Goal: Check status: Check status

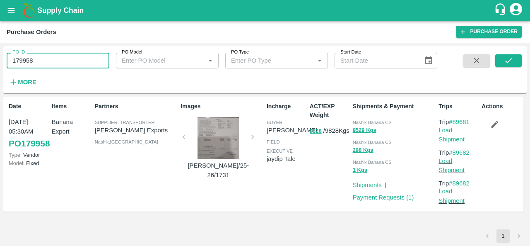
click at [98, 63] on input "179958" at bounding box center [58, 61] width 103 height 16
paste input "text"
click at [515, 64] on button "submit" at bounding box center [509, 60] width 27 height 12
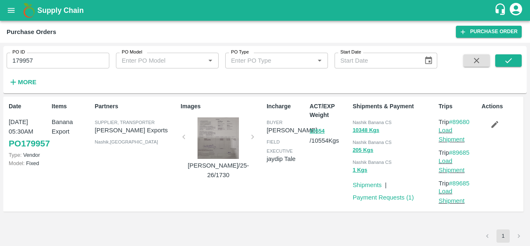
click at [308, 200] on div "ACT/EXP Weight 10554 / 10554 Kgs" at bounding box center [328, 154] width 43 height 111
click at [38, 56] on input "179957" at bounding box center [58, 61] width 103 height 16
click at [502, 53] on div "PO ID 179957 PO ID PO Model PO Model   * PO Type PO Type   * Start Date Start D…" at bounding box center [265, 69] width 524 height 41
drag, startPoint x: 502, startPoint y: 53, endPoint x: 502, endPoint y: 59, distance: 6.2
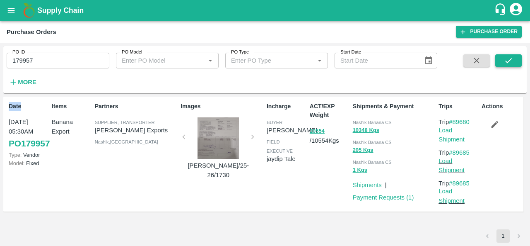
click at [502, 59] on div "PO ID 179957 PO ID PO Model PO Model   * PO Type PO Type   * Start Date Start D…" at bounding box center [265, 69] width 524 height 41
click at [502, 59] on button "submit" at bounding box center [509, 60] width 27 height 12
click at [305, 183] on div "Incharge buyer [PERSON_NAME] field executive [PERSON_NAME]" at bounding box center [285, 154] width 43 height 111
click at [359, 122] on span "Nashik Banana CS" at bounding box center [372, 122] width 39 height 5
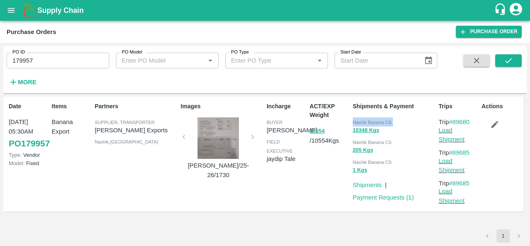
click at [359, 122] on span "Nashik Banana CS" at bounding box center [372, 122] width 39 height 5
copy div "Nashik Banana CS 10348 Kgs"
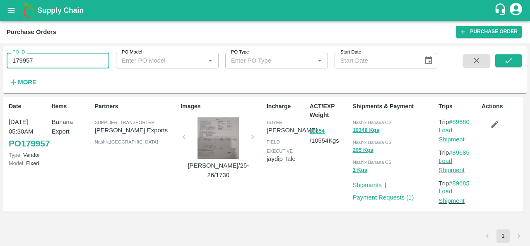
click at [65, 55] on input "179957" at bounding box center [58, 61] width 103 height 16
paste input "text"
click at [514, 59] on button "submit" at bounding box center [509, 60] width 27 height 12
click at [360, 121] on span "Nashik Banana CS" at bounding box center [372, 122] width 39 height 5
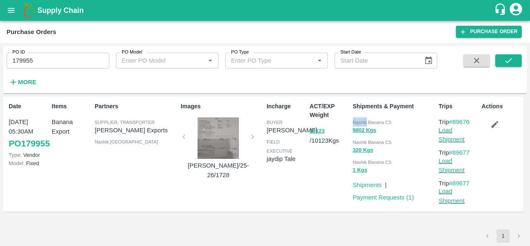
click at [360, 121] on span "Nashik Banana CS" at bounding box center [372, 122] width 39 height 5
copy div "Nashik Banana CS 9802 Kgs"
click at [58, 56] on input "179955" at bounding box center [58, 61] width 103 height 16
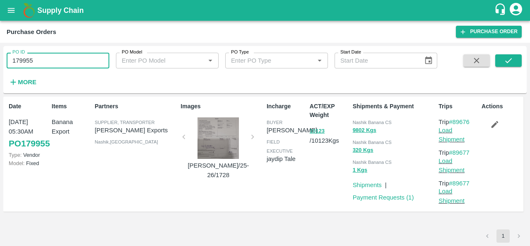
paste input "text"
click at [497, 59] on button "submit" at bounding box center [509, 60] width 27 height 12
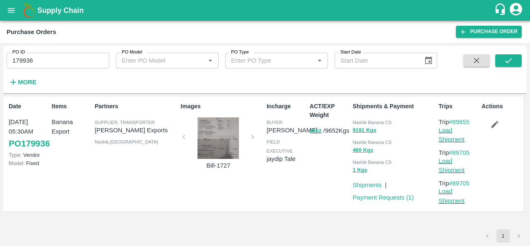
click at [360, 123] on span "Nashik Banana CS" at bounding box center [372, 122] width 39 height 5
copy div "Nashik Banana CS 9191 Kgs"
click at [74, 62] on input "179936" at bounding box center [58, 61] width 103 height 16
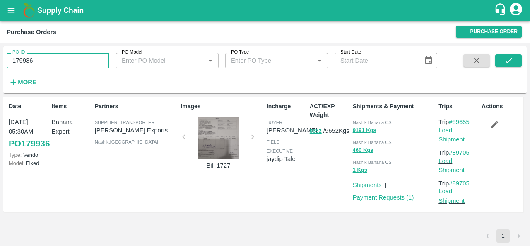
click at [74, 62] on input "179936" at bounding box center [58, 61] width 103 height 16
paste input "text"
click at [503, 60] on button "submit" at bounding box center [509, 60] width 27 height 12
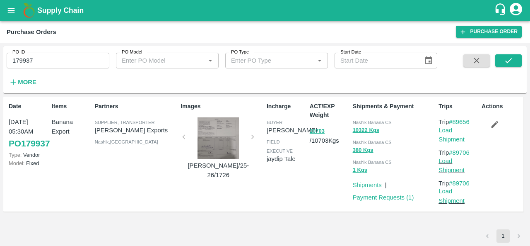
click at [358, 120] on span "Nashik Banana CS" at bounding box center [372, 122] width 39 height 5
copy div "Nashik Banana CS 10322 Kgs"
click at [86, 67] on input "179937" at bounding box center [58, 61] width 103 height 16
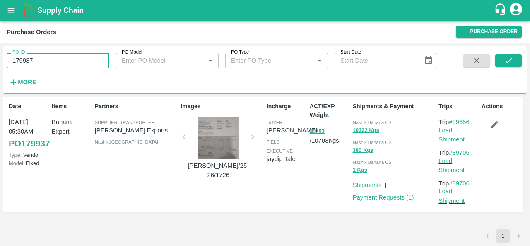
click at [86, 67] on input "179937" at bounding box center [58, 61] width 103 height 16
paste input "text"
click at [508, 60] on icon "submit" at bounding box center [508, 60] width 9 height 9
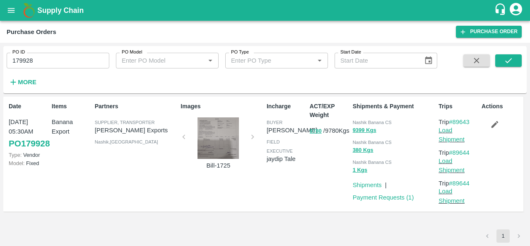
click at [362, 119] on div "Nashik Banana CS" at bounding box center [394, 121] width 83 height 9
copy div "Nashik Banana CS 9399 Kgs"
click at [47, 61] on input "179928" at bounding box center [58, 61] width 103 height 16
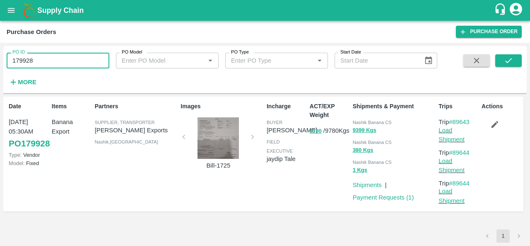
click at [47, 61] on input "179928" at bounding box center [58, 61] width 103 height 16
paste input "text"
click at [508, 58] on icon "submit" at bounding box center [508, 60] width 9 height 9
click at [63, 58] on input "179931" at bounding box center [58, 61] width 103 height 16
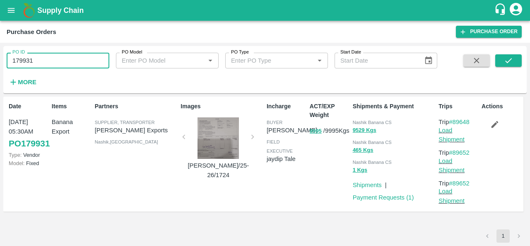
paste input "text"
click at [510, 56] on icon "submit" at bounding box center [508, 60] width 9 height 9
click at [88, 64] on input "179930" at bounding box center [58, 61] width 103 height 16
paste input "text"
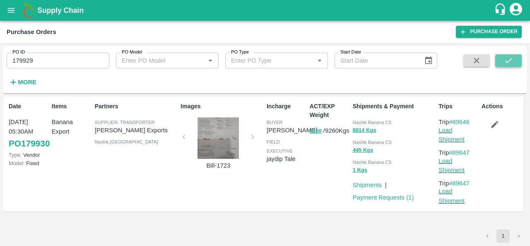
click at [510, 58] on icon "submit" at bounding box center [508, 60] width 9 height 9
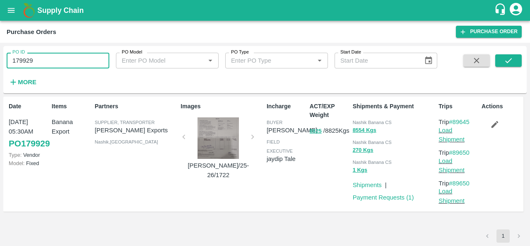
click at [59, 57] on input "179929" at bounding box center [58, 61] width 103 height 16
paste input "text"
click at [508, 59] on icon "submit" at bounding box center [508, 60] width 9 height 9
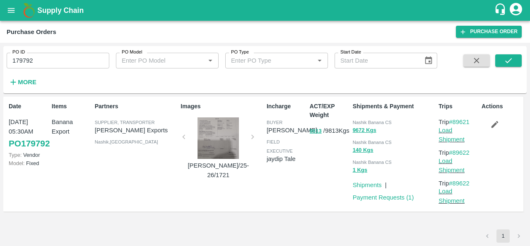
click at [61, 60] on input "179792" at bounding box center [58, 61] width 103 height 16
paste input "text"
click at [503, 62] on button "submit" at bounding box center [509, 60] width 27 height 12
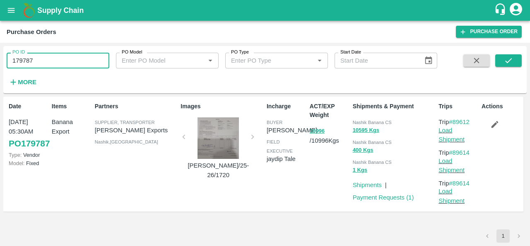
click at [45, 61] on input "179787" at bounding box center [58, 61] width 103 height 16
paste input "text"
click at [511, 57] on icon "submit" at bounding box center [508, 60] width 9 height 9
click at [37, 59] on input "179790" at bounding box center [58, 61] width 103 height 16
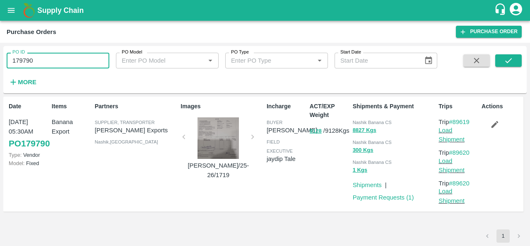
click at [37, 59] on input "179790" at bounding box center [58, 61] width 103 height 16
paste input "text"
click at [510, 56] on button "submit" at bounding box center [509, 60] width 27 height 12
click at [63, 62] on input "179785" at bounding box center [58, 61] width 103 height 16
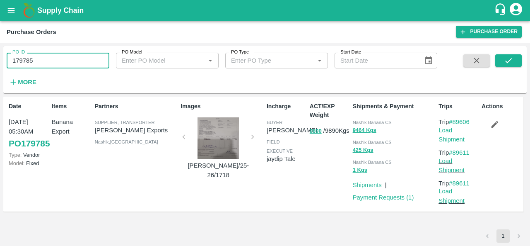
paste input "text"
click at [505, 60] on icon "submit" at bounding box center [508, 60] width 9 height 9
click at [42, 59] on input "179783" at bounding box center [58, 61] width 103 height 16
paste input "text"
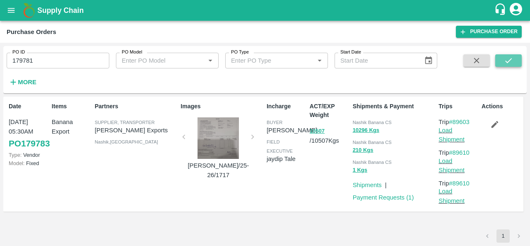
click at [509, 57] on icon "submit" at bounding box center [508, 60] width 9 height 9
click at [361, 121] on span "Nashik Banana CS" at bounding box center [372, 122] width 39 height 5
copy div "Nashik Banana CS 9763 Kgs"
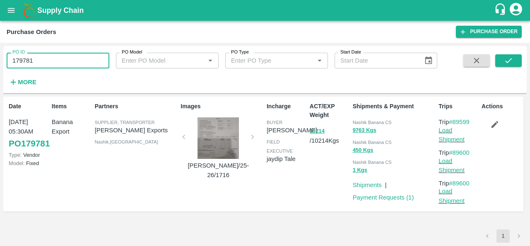
click at [44, 62] on input "179781" at bounding box center [58, 61] width 103 height 16
paste input "text"
click at [508, 58] on icon "submit" at bounding box center [508, 60] width 9 height 9
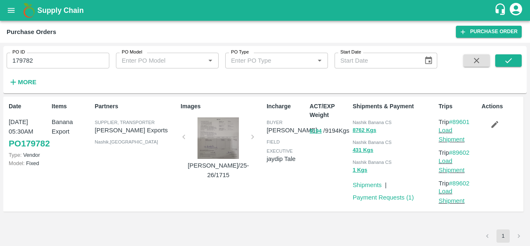
click at [303, 181] on div "Incharge buyer [PERSON_NAME] field executive [PERSON_NAME]" at bounding box center [285, 154] width 43 height 111
click at [52, 62] on input "179782" at bounding box center [58, 61] width 103 height 16
click at [504, 63] on button "submit" at bounding box center [509, 60] width 27 height 12
click at [37, 60] on input "179782" at bounding box center [58, 61] width 103 height 16
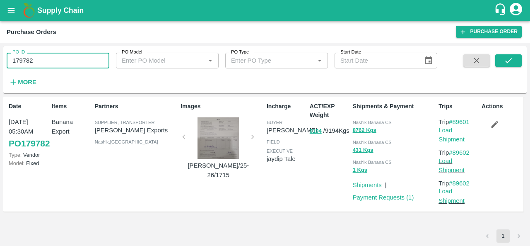
click at [37, 60] on input "179782" at bounding box center [58, 61] width 103 height 16
paste input "text"
click at [508, 59] on icon "submit" at bounding box center [508, 60] width 9 height 9
click at [65, 65] on input "179793" at bounding box center [58, 61] width 103 height 16
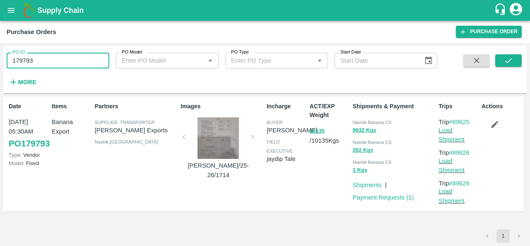
paste input "text"
click at [510, 58] on icon "submit" at bounding box center [508, 60] width 9 height 9
click at [32, 57] on input "179750" at bounding box center [58, 61] width 103 height 16
paste input "text"
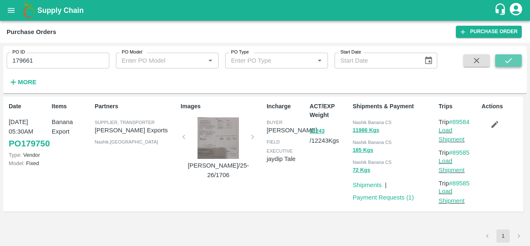
click at [503, 54] on button "submit" at bounding box center [509, 60] width 27 height 12
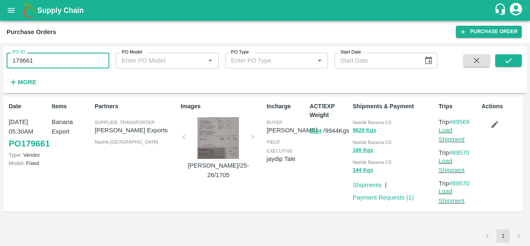
click at [40, 61] on input "179661" at bounding box center [58, 61] width 103 height 16
paste input "text"
click at [508, 55] on button "submit" at bounding box center [509, 60] width 27 height 12
click at [71, 55] on input "179663" at bounding box center [58, 61] width 103 height 16
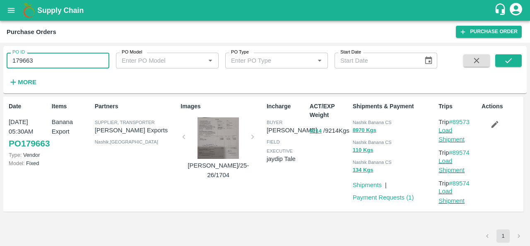
click at [71, 55] on input "179663" at bounding box center [58, 61] width 103 height 16
paste input "text"
click at [509, 60] on icon "submit" at bounding box center [508, 60] width 9 height 9
click at [49, 59] on input "179639" at bounding box center [58, 61] width 103 height 16
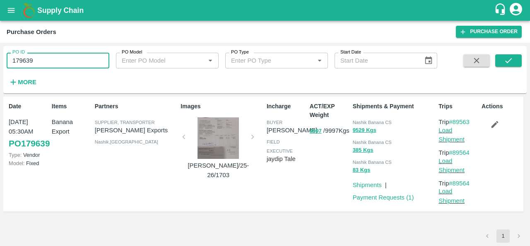
paste input "text"
type input "179740"
click at [504, 57] on icon "submit" at bounding box center [508, 60] width 9 height 9
